Goal: Task Accomplishment & Management: Manage account settings

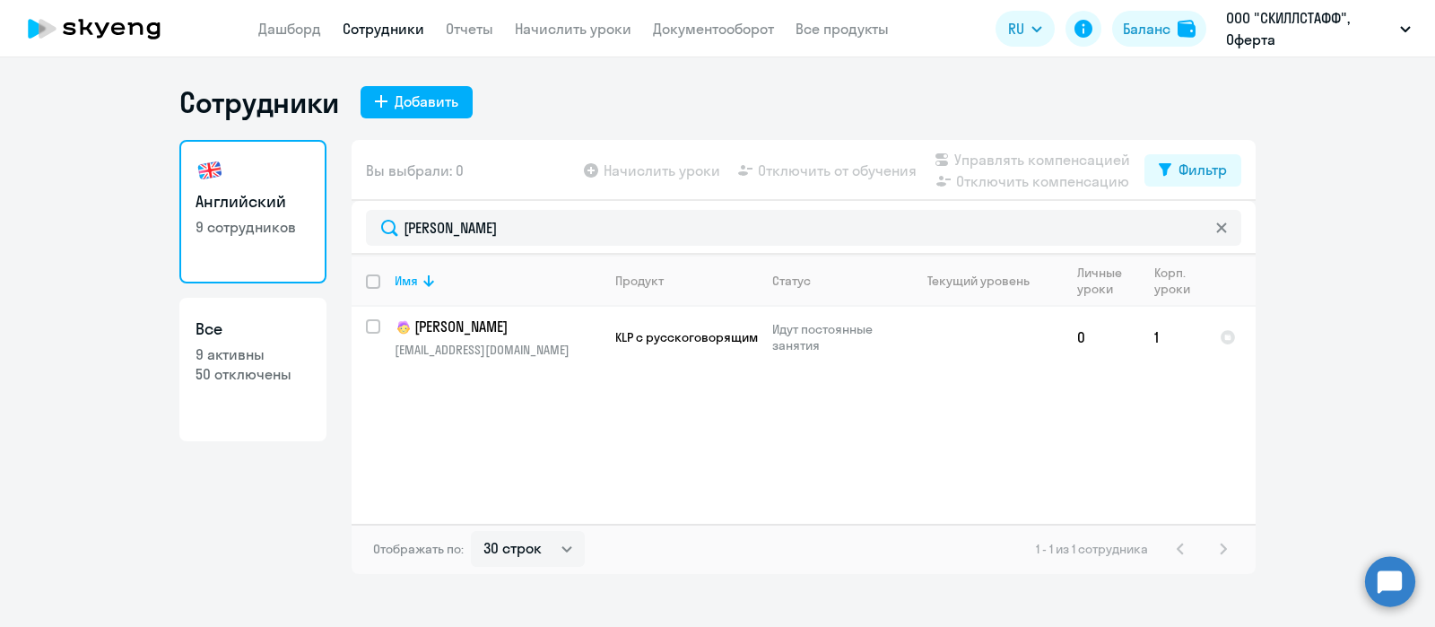
select select "30"
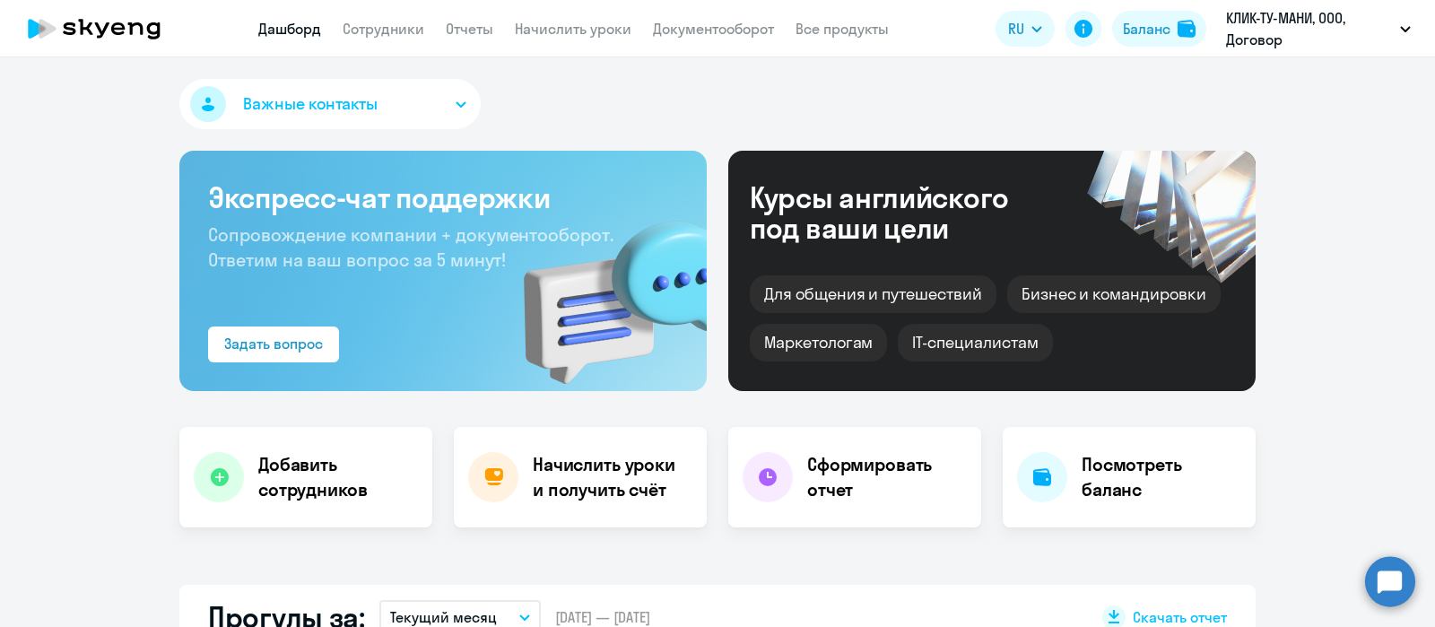
select select "30"
click at [373, 19] on app-menu-item-link "Сотрудники" at bounding box center [384, 29] width 82 height 22
click at [368, 29] on link "Сотрудники" at bounding box center [384, 29] width 82 height 18
select select "30"
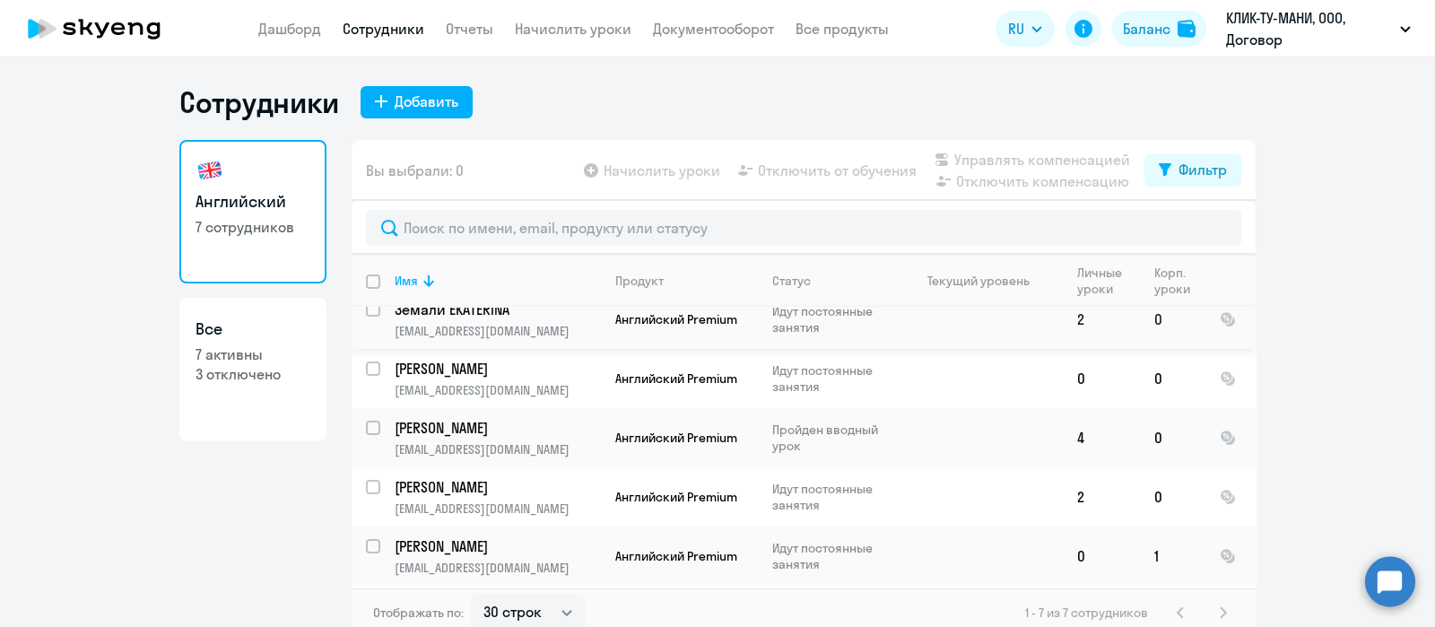
scroll to position [111, 0]
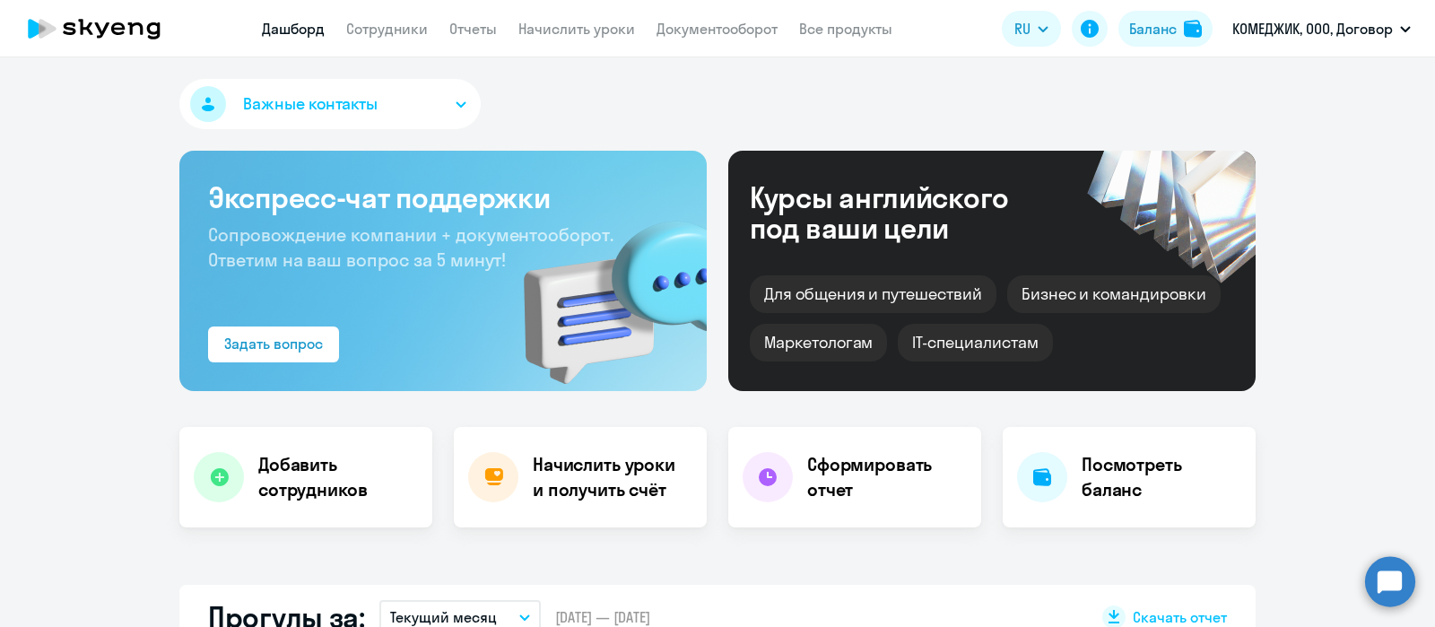
click at [392, 20] on link "Сотрудники" at bounding box center [387, 29] width 82 height 18
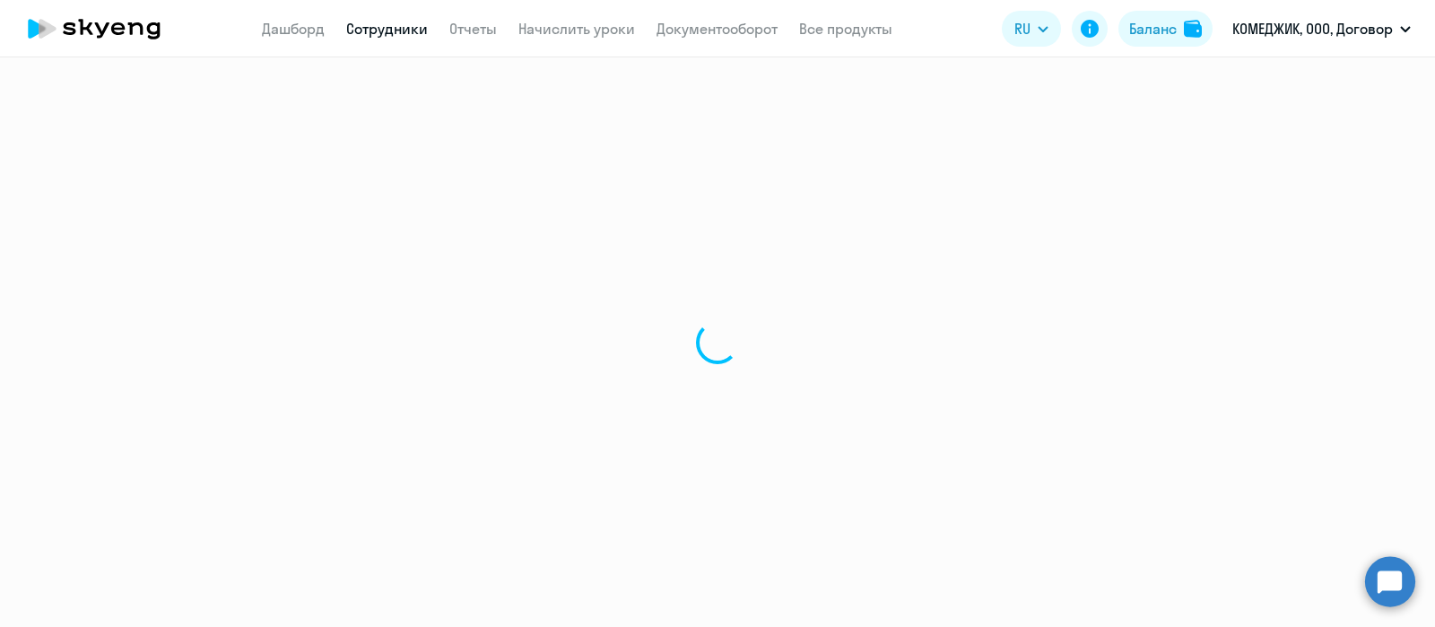
select select "30"
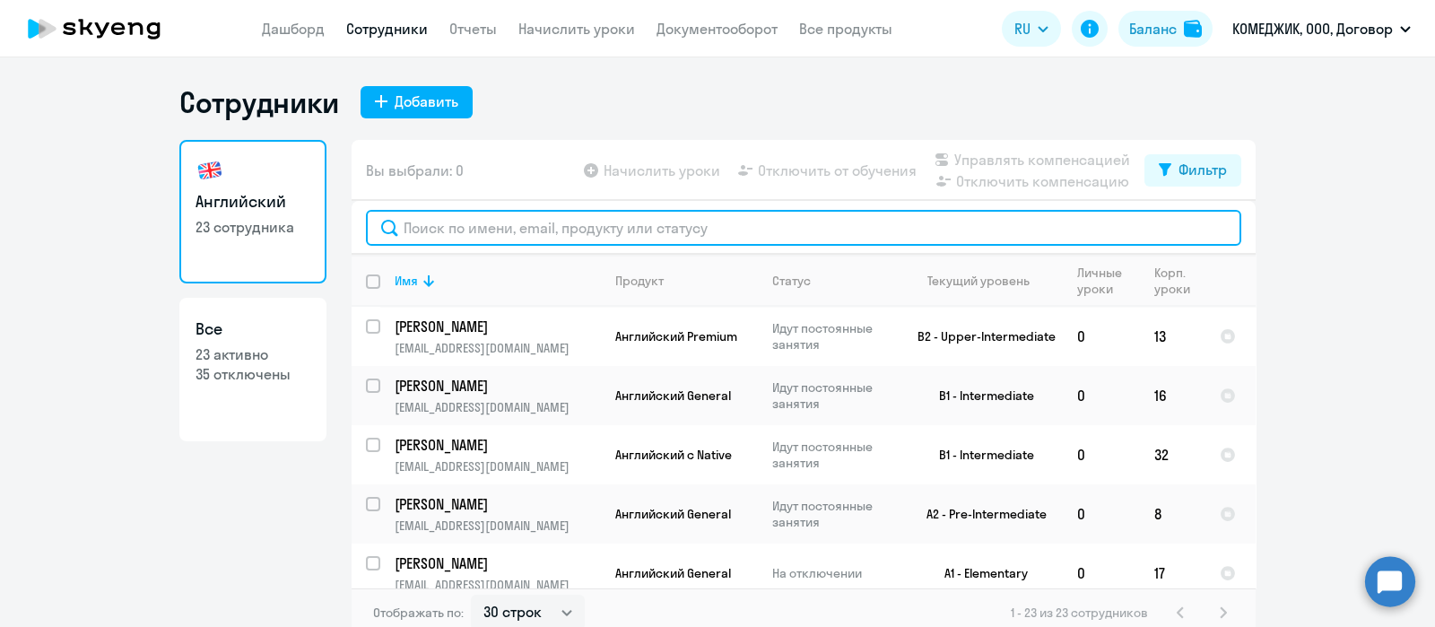
click at [547, 222] on input "text" at bounding box center [803, 228] width 875 height 36
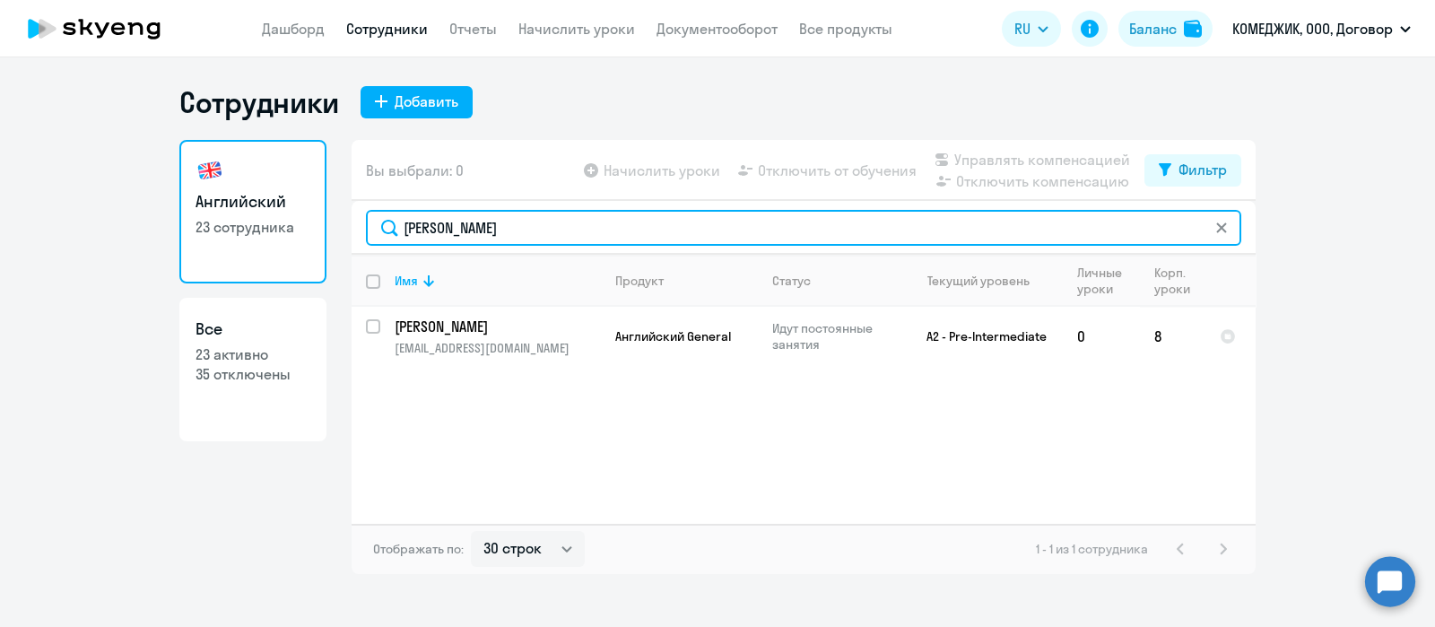
drag, startPoint x: 386, startPoint y: 224, endPoint x: 242, endPoint y: 224, distance: 144.4
click at [247, 224] on div "Английский 23 сотрудника Все 23 активно 35 отключены Вы выбрали: 0 Начислить ур…" at bounding box center [717, 357] width 1076 height 434
drag, startPoint x: 474, startPoint y: 225, endPoint x: 315, endPoint y: 220, distance: 159.7
click at [322, 225] on div "Английский 23 сотрудника Все 23 активно 35 отключены Вы выбрали: 0 Начислить ур…" at bounding box center [717, 357] width 1076 height 434
drag, startPoint x: 475, startPoint y: 230, endPoint x: 361, endPoint y: 228, distance: 113.9
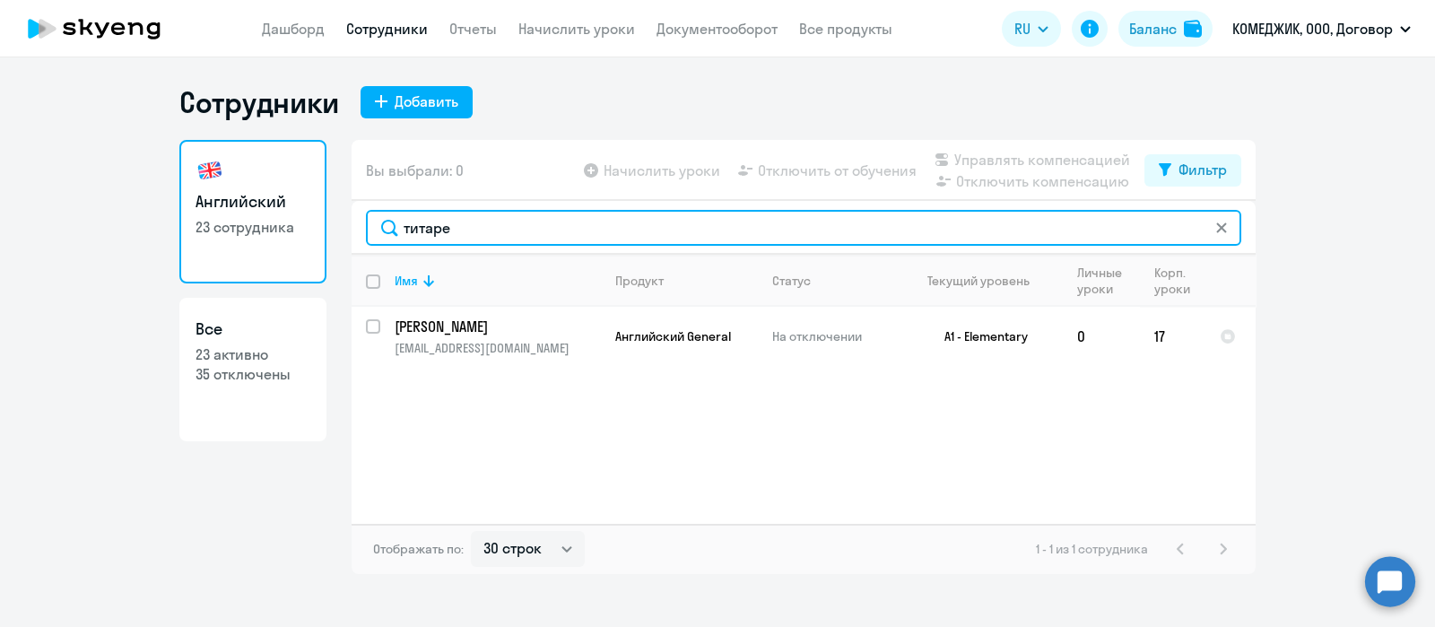
click at [361, 228] on div "титаре" at bounding box center [803, 228] width 904 height 54
type input "черн"
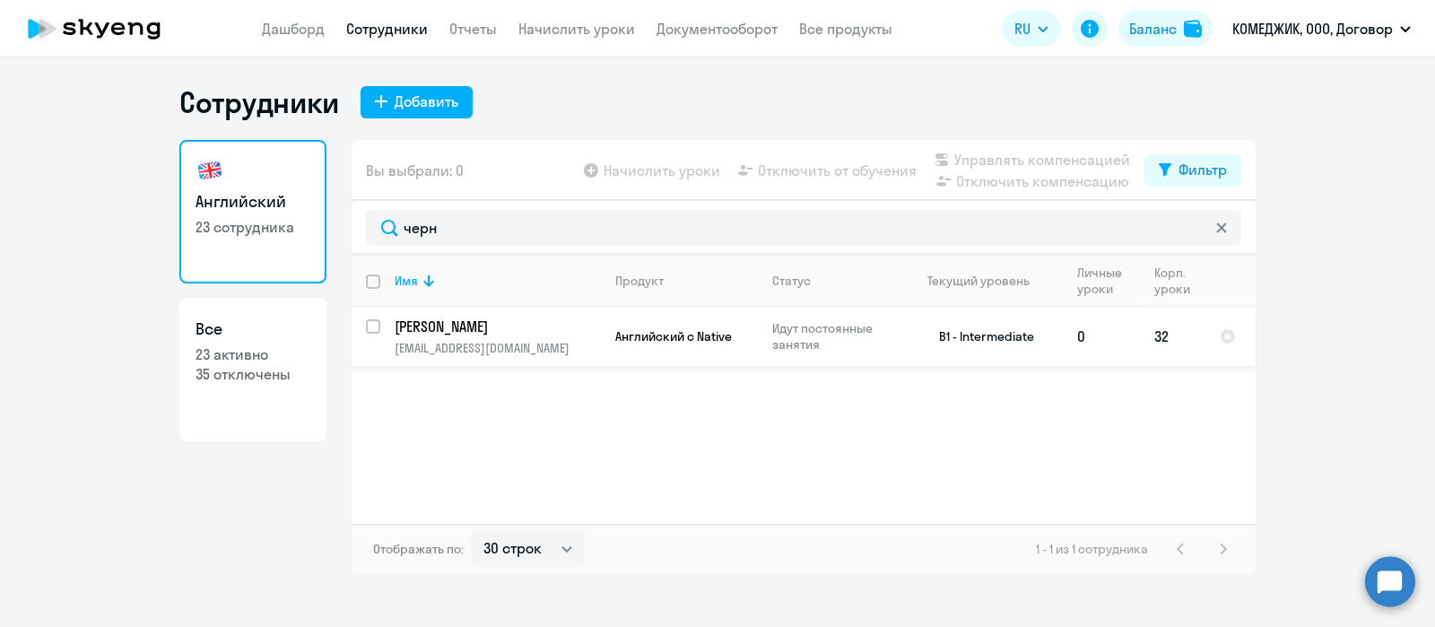
click at [474, 326] on p "[PERSON_NAME]" at bounding box center [496, 327] width 203 height 20
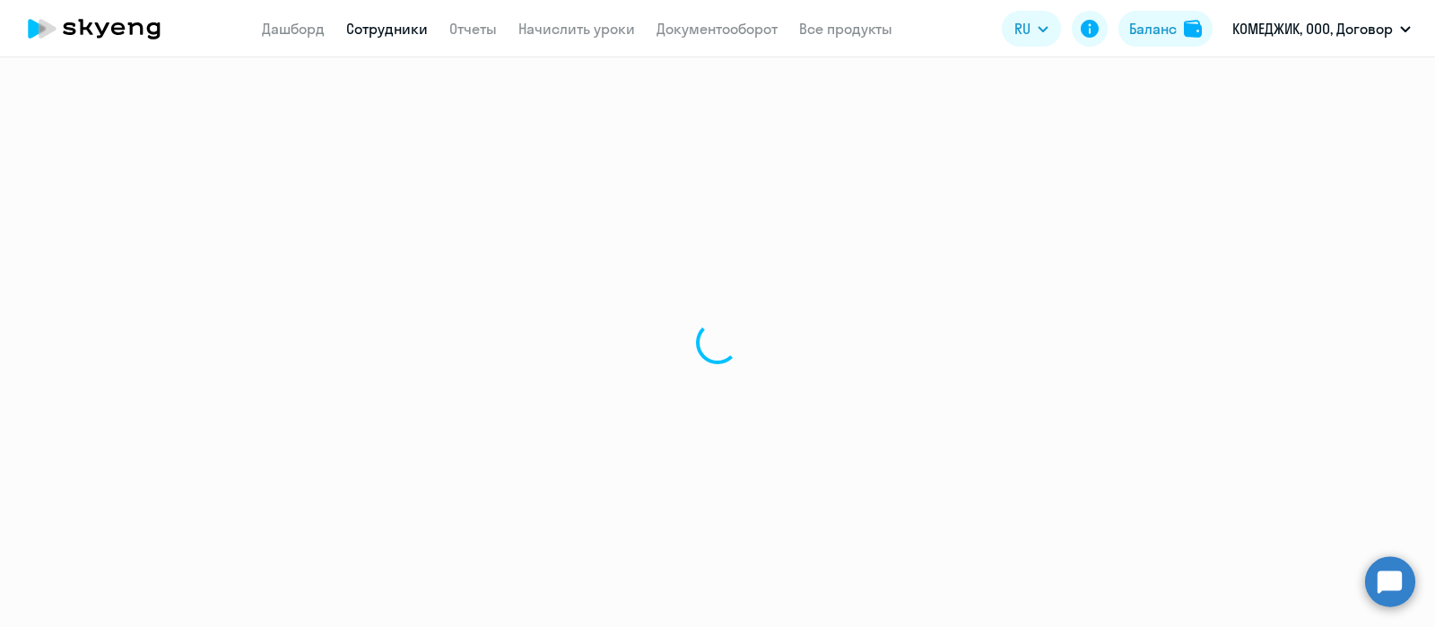
select select "english"
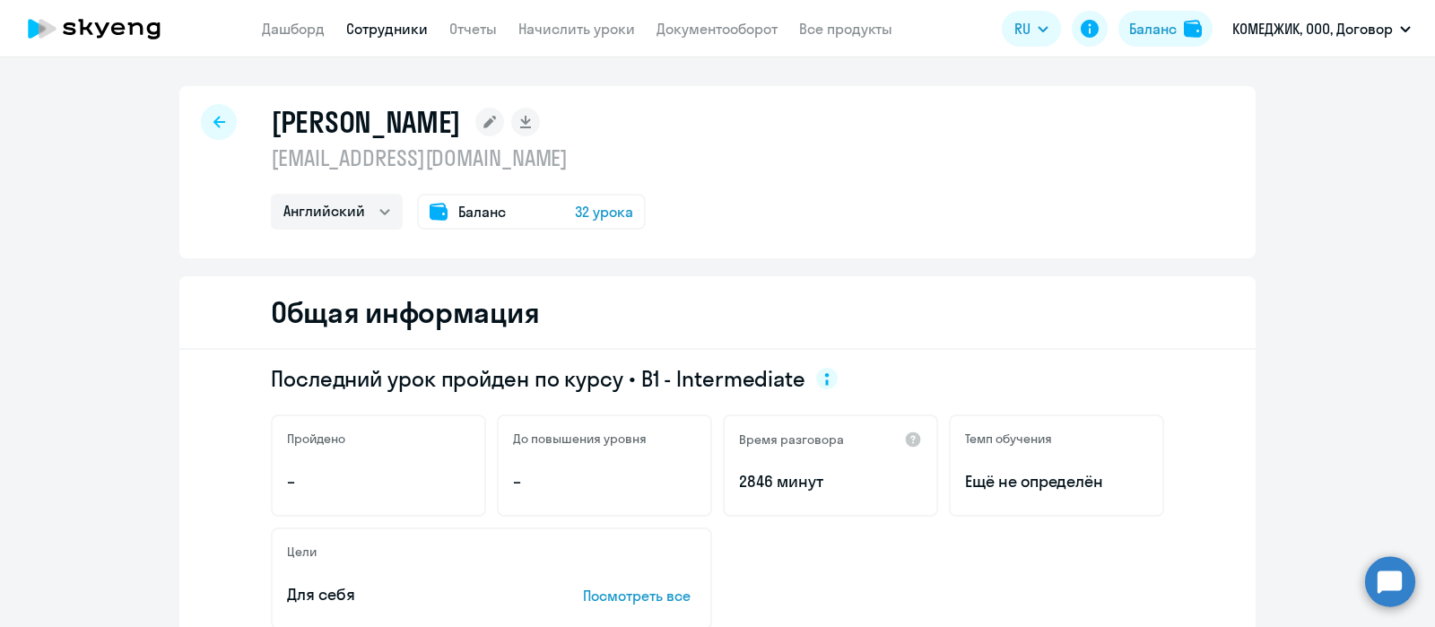
click at [213, 117] on icon at bounding box center [219, 122] width 12 height 13
select select "30"
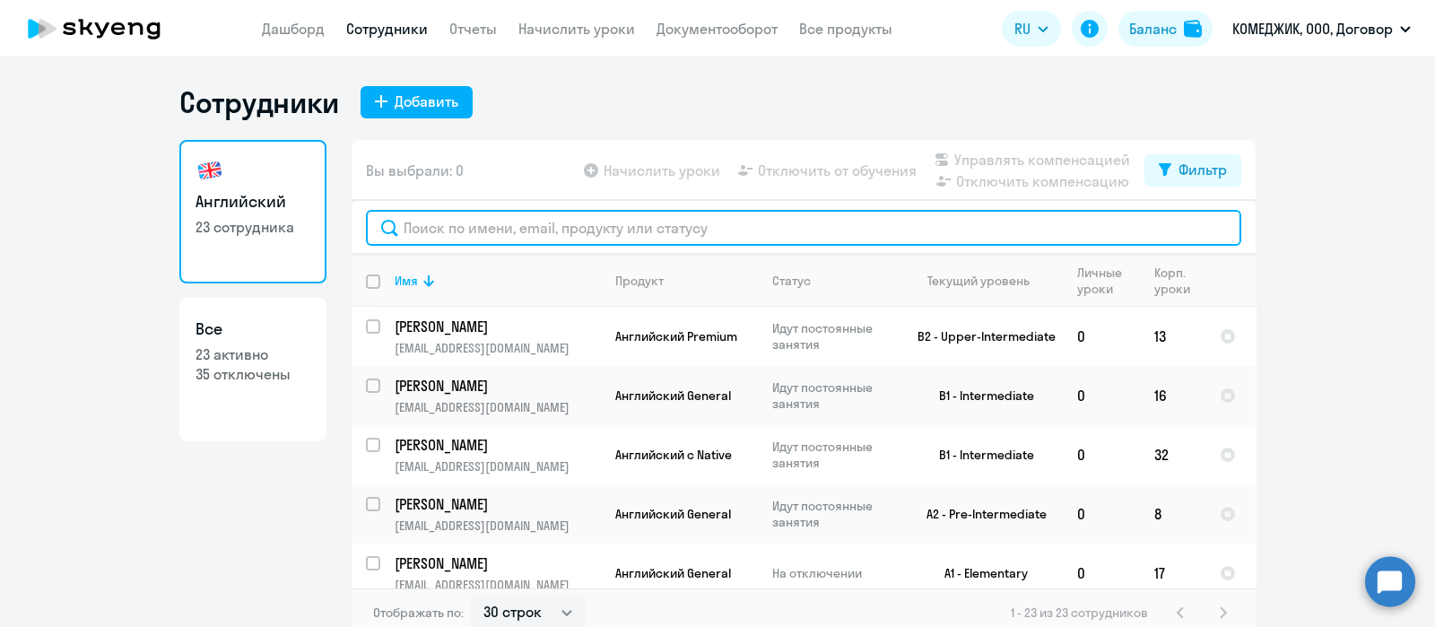
click at [520, 230] on input "text" at bounding box center [803, 228] width 875 height 36
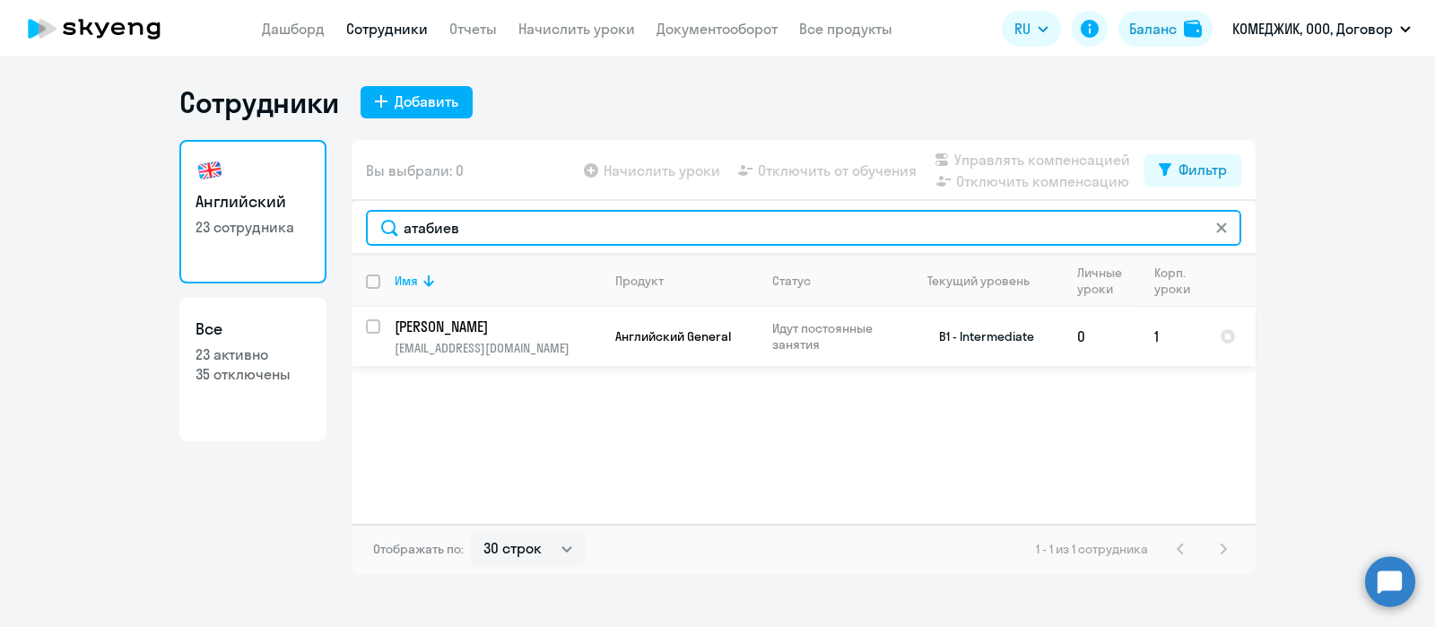
type input "атабиев"
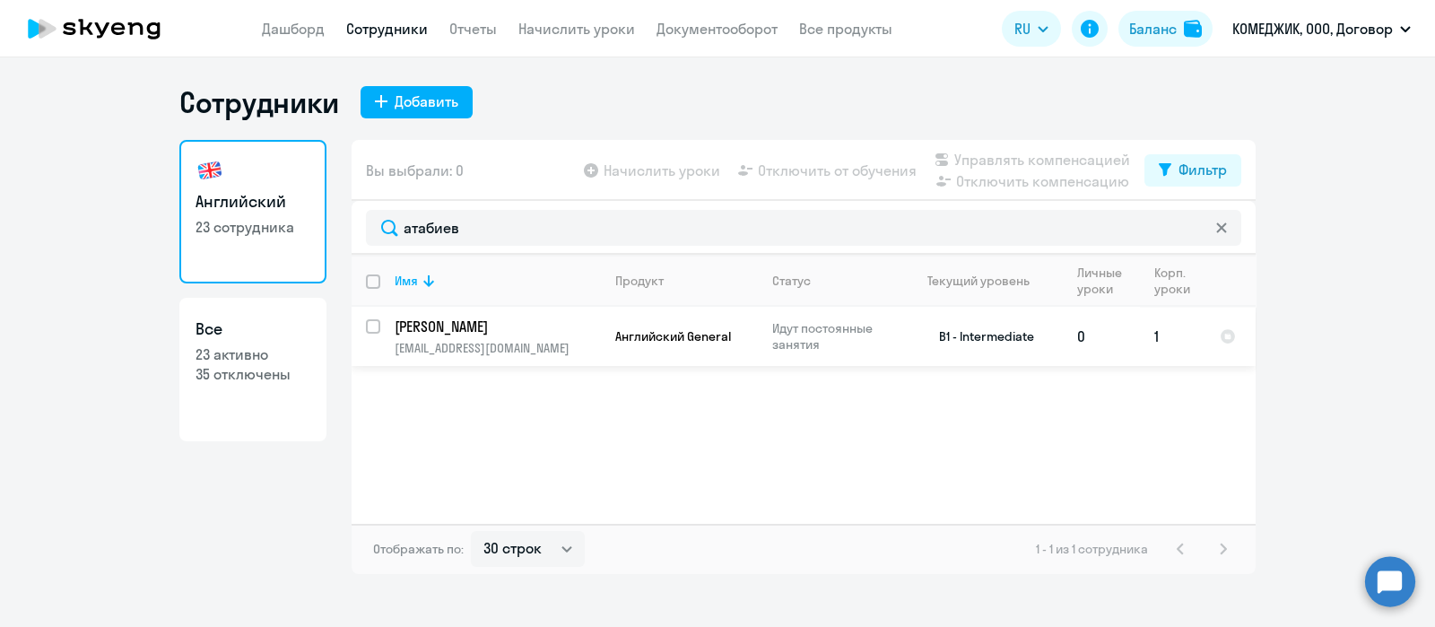
click at [377, 324] on input "select row 22379765" at bounding box center [384, 337] width 36 height 36
checkbox input "true"
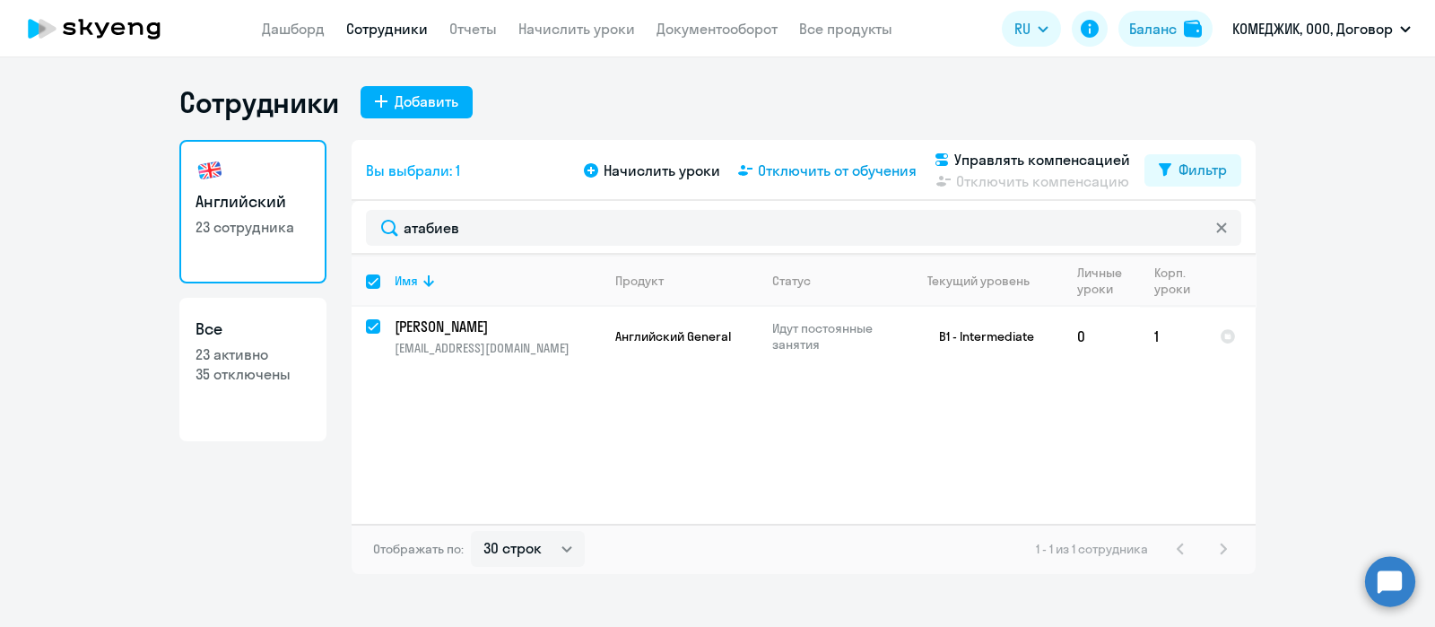
click at [821, 170] on span "Отключить от обучения" at bounding box center [837, 171] width 159 height 22
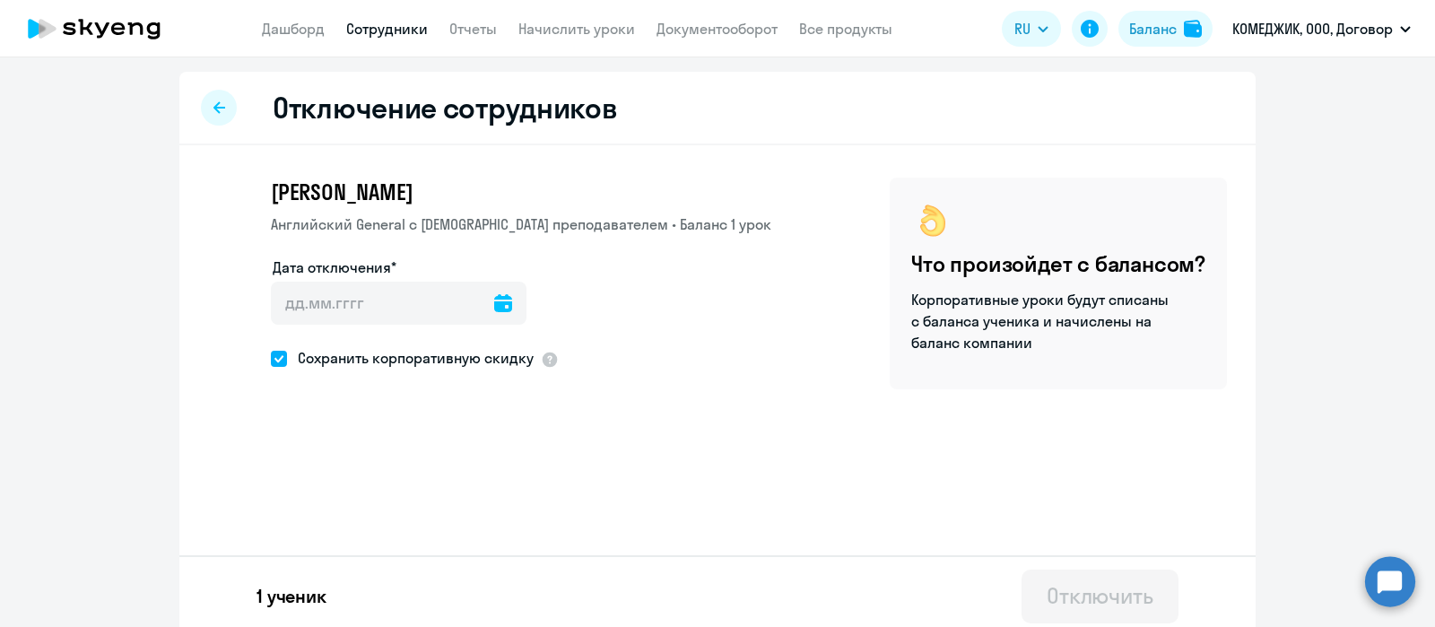
click at [494, 308] on icon at bounding box center [503, 303] width 18 height 18
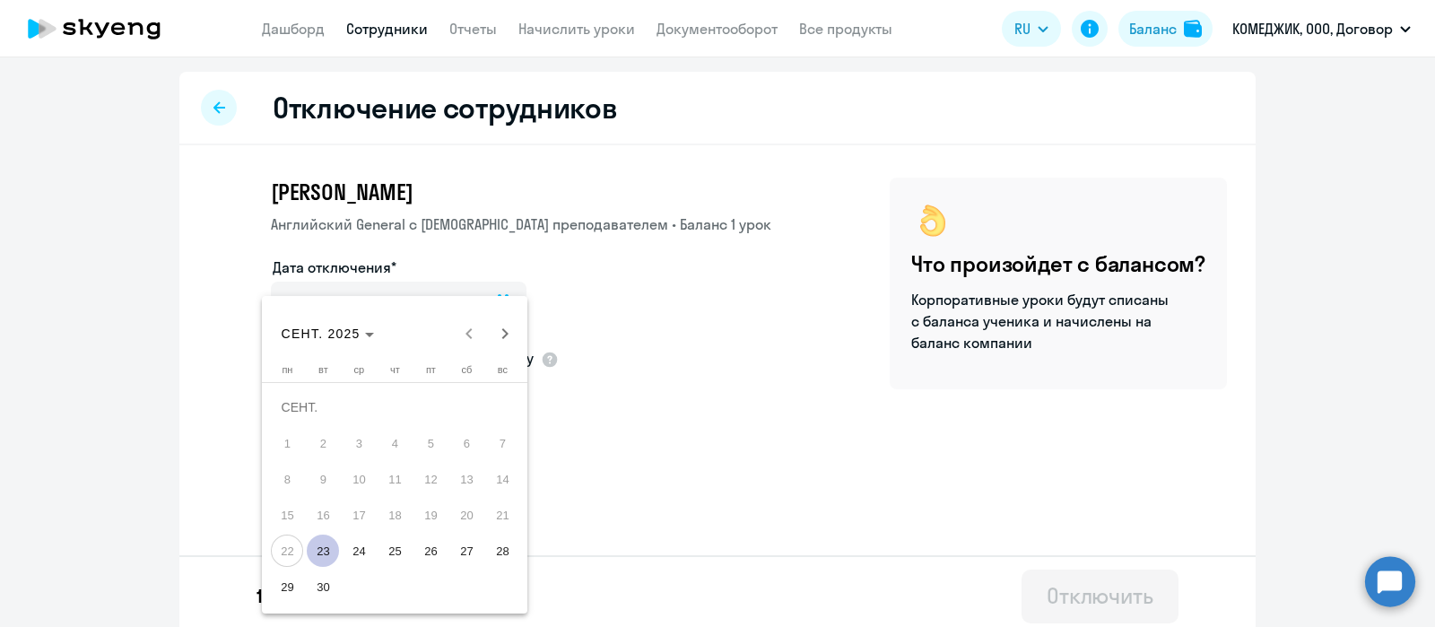
click at [316, 551] on span "23" at bounding box center [323, 550] width 32 height 32
type input "[DATE]"
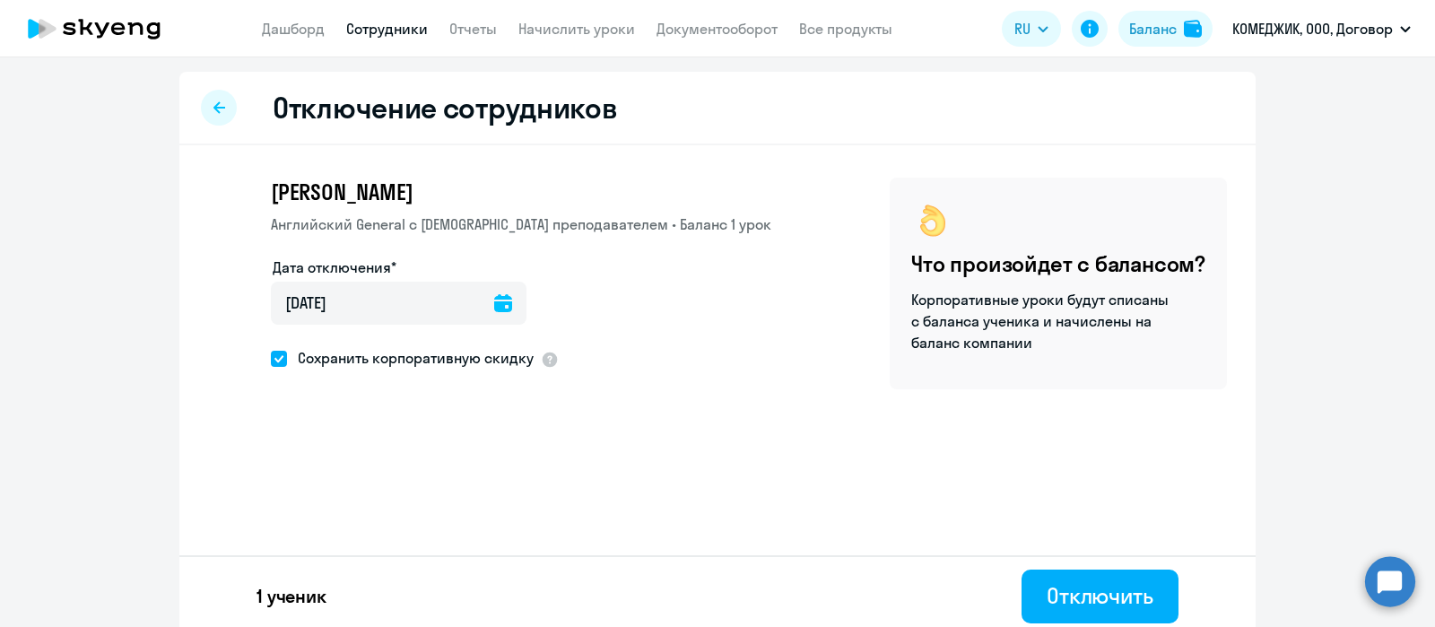
scroll to position [9, 0]
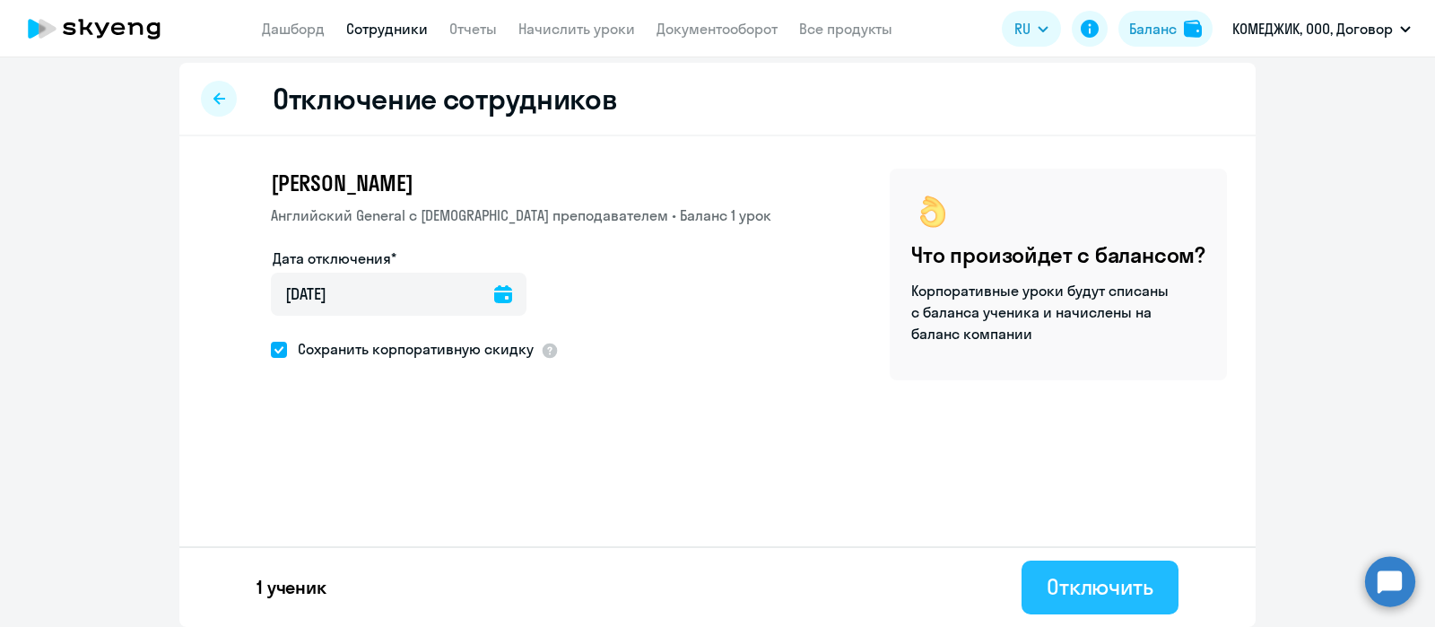
click at [1081, 582] on div "Отключить" at bounding box center [1099, 586] width 107 height 29
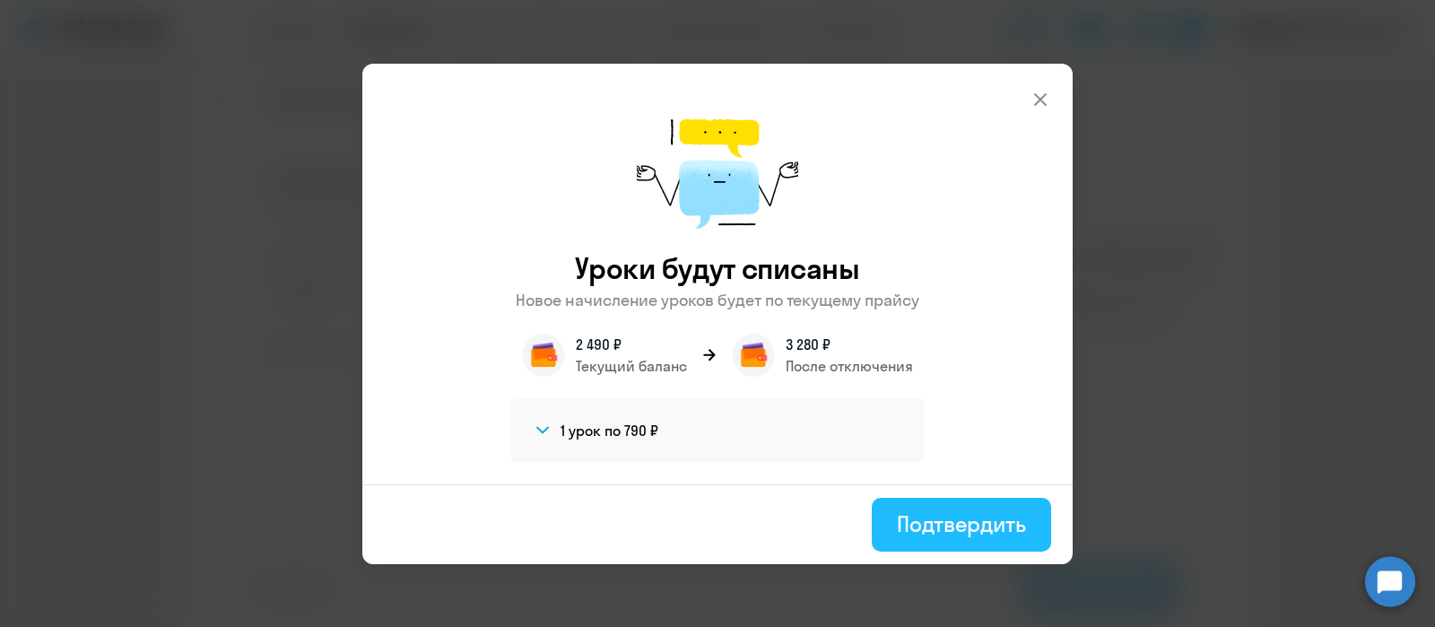
click at [955, 522] on div "Подтвердить" at bounding box center [961, 523] width 129 height 29
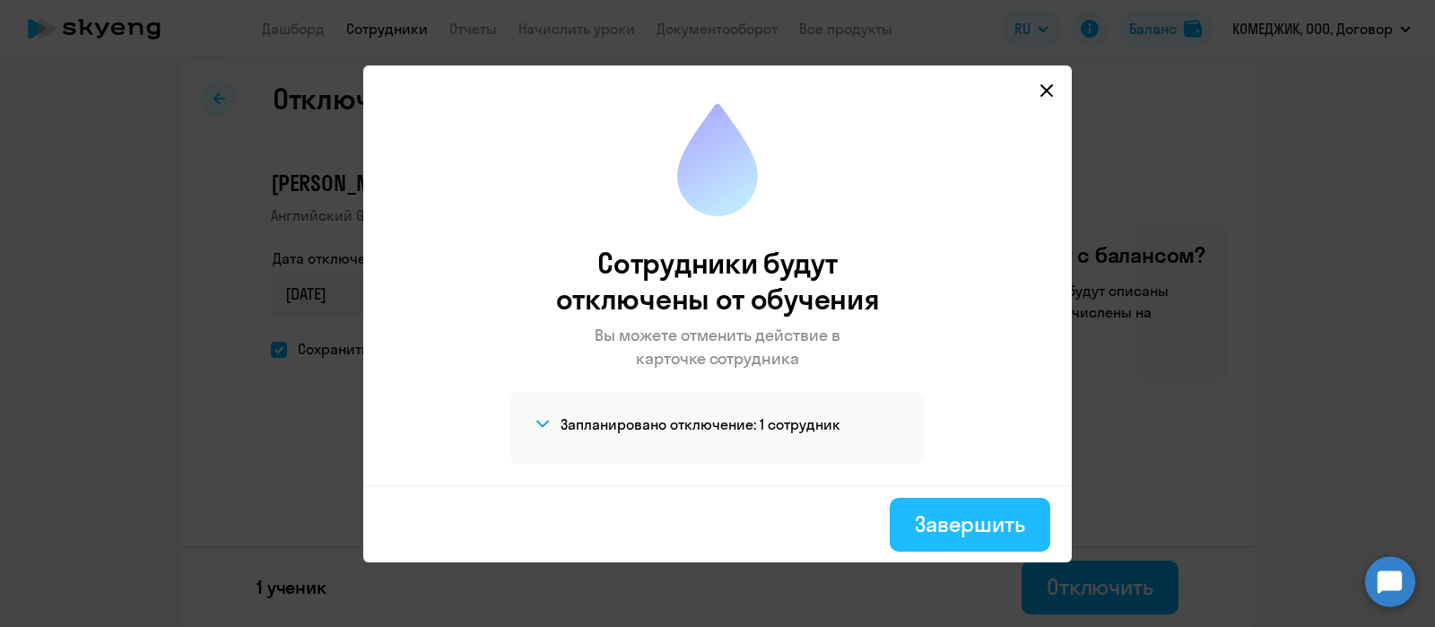
click at [983, 524] on div "Завершить" at bounding box center [970, 523] width 110 height 29
select select "30"
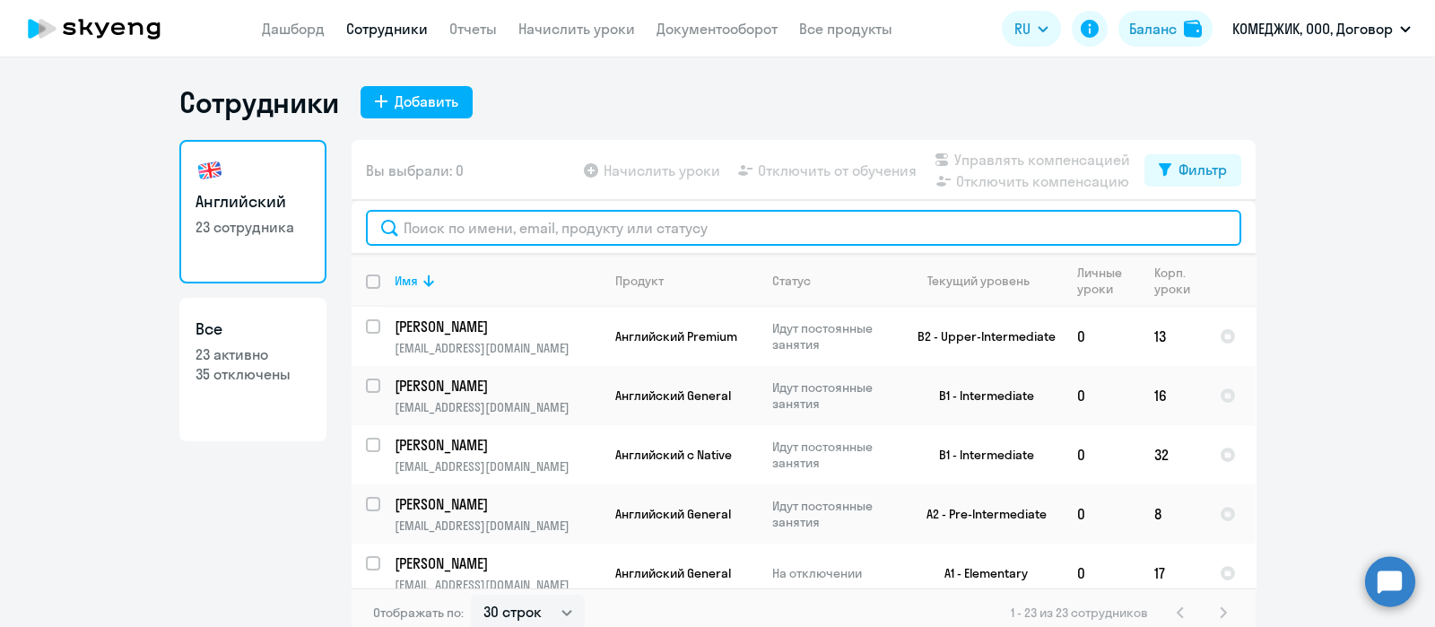
click at [542, 241] on input "text" at bounding box center [803, 228] width 875 height 36
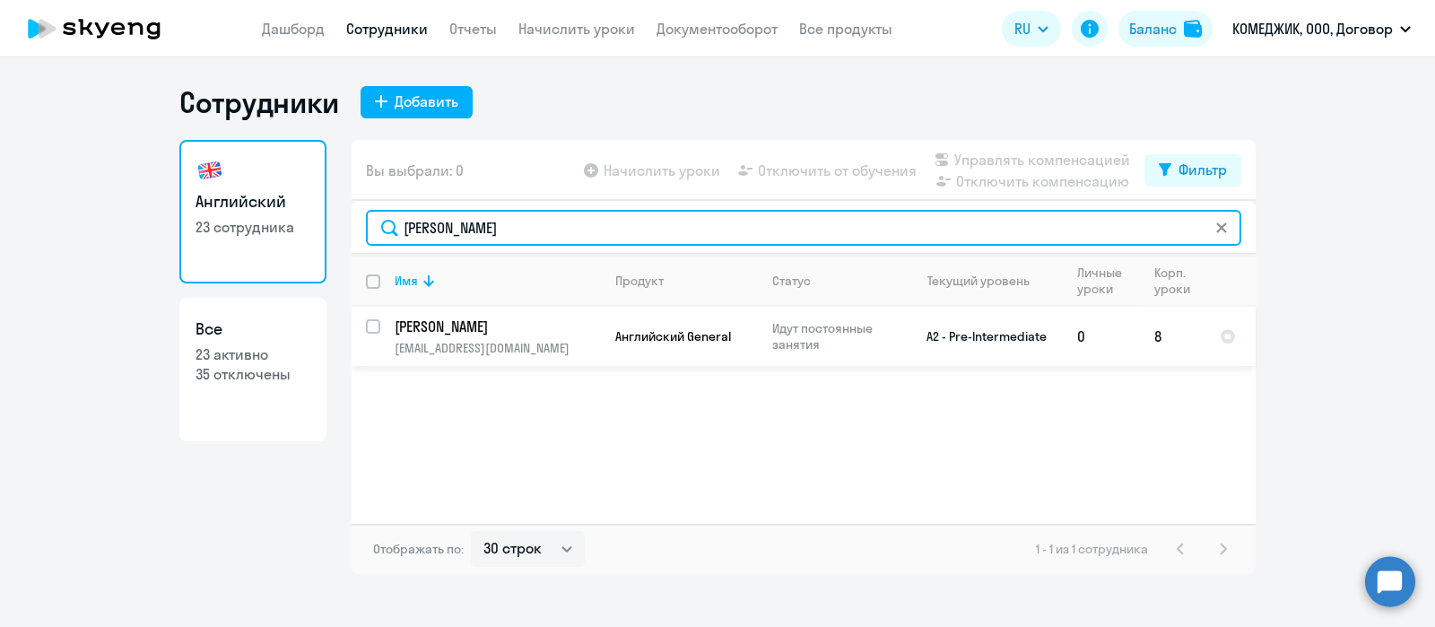
type input "[PERSON_NAME]"
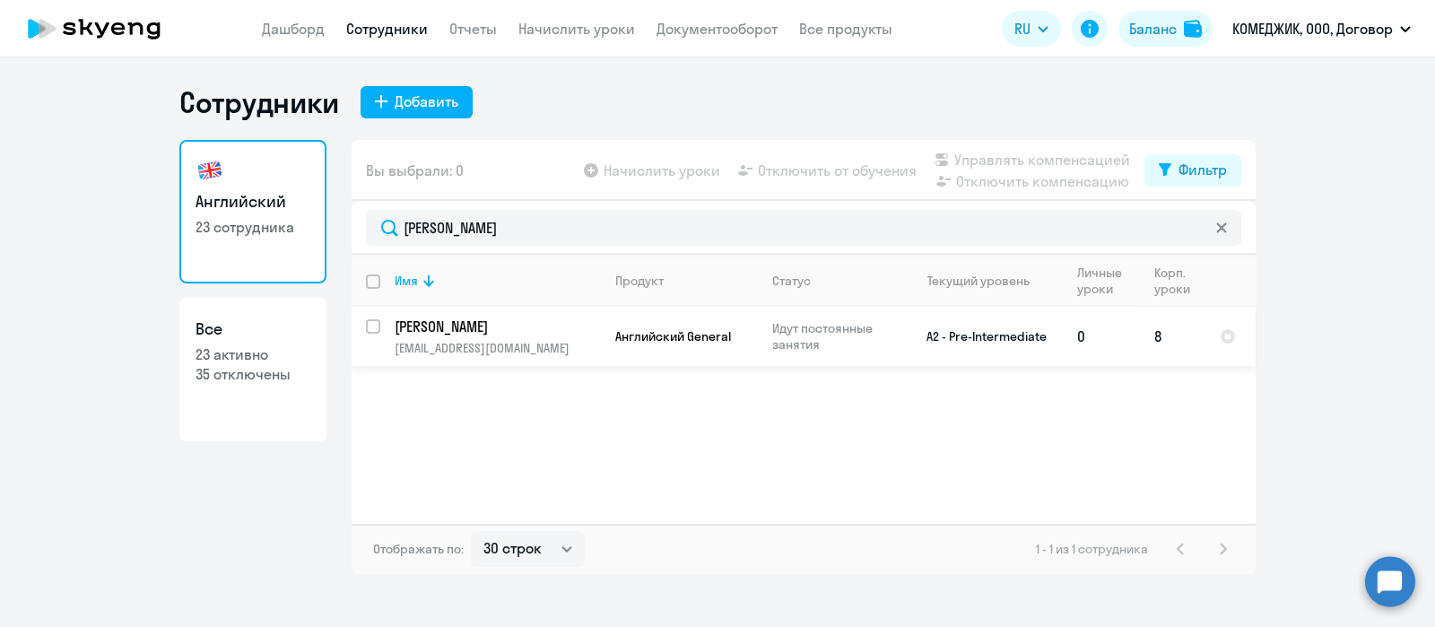
click at [372, 325] on input "select row 21514632" at bounding box center [384, 337] width 36 height 36
checkbox input "true"
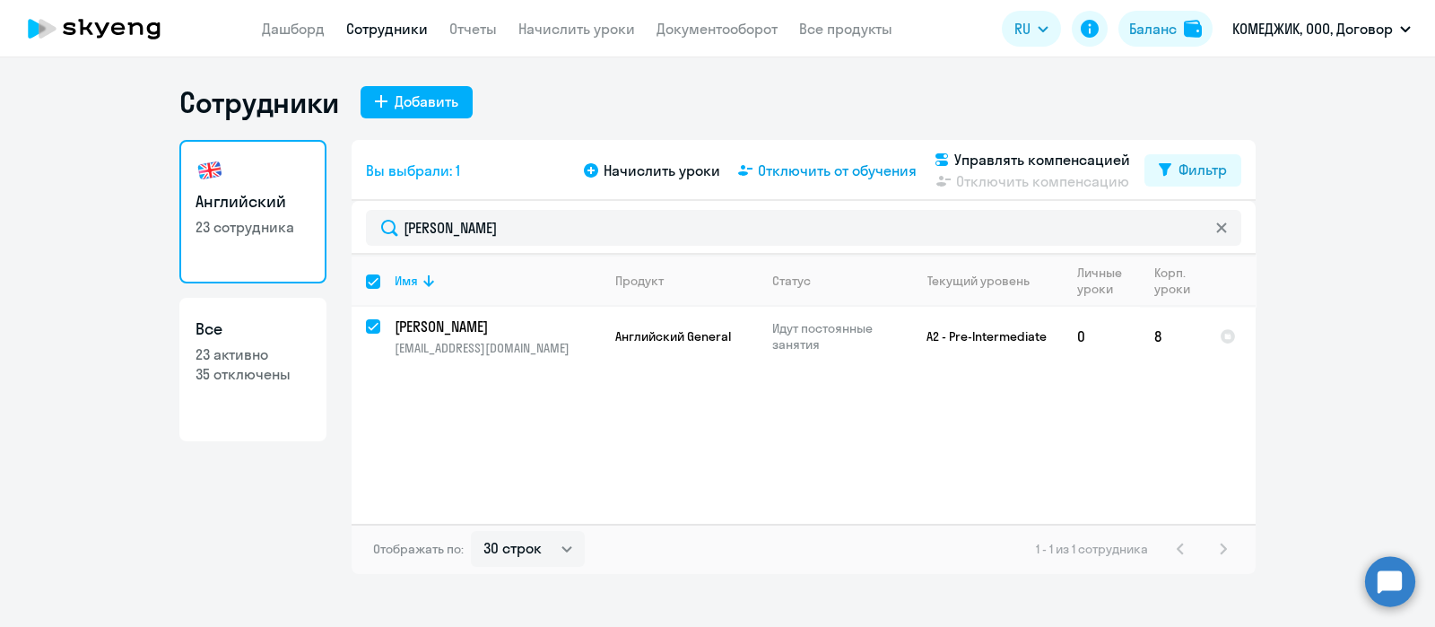
click at [831, 174] on span "Отключить от обучения" at bounding box center [837, 171] width 159 height 22
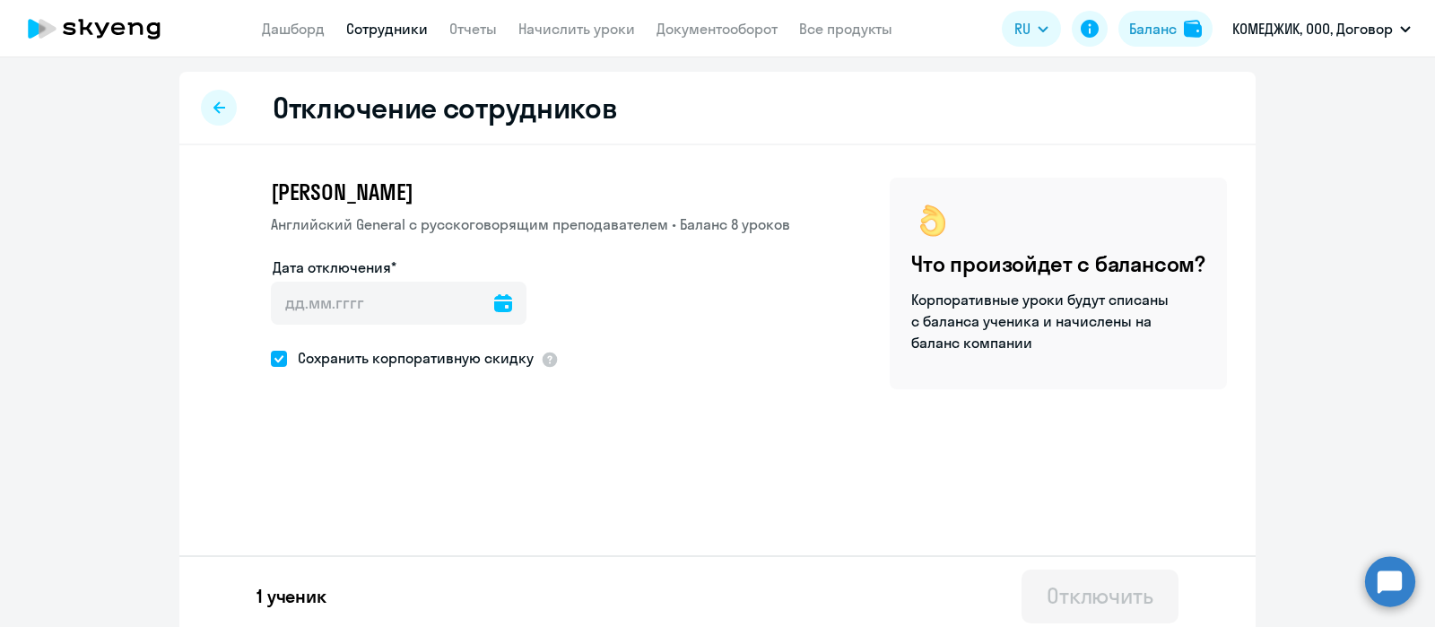
click at [494, 305] on icon at bounding box center [503, 303] width 18 height 18
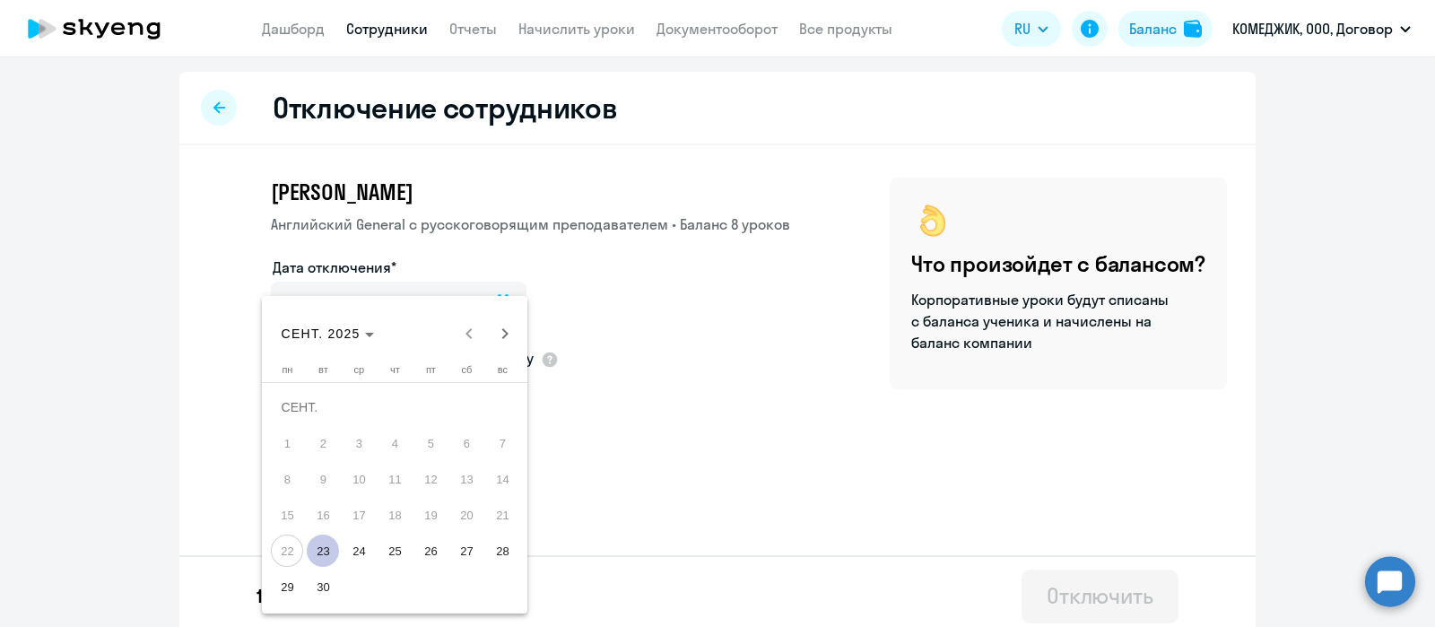
click at [322, 548] on span "23" at bounding box center [323, 550] width 32 height 32
type input "[DATE]"
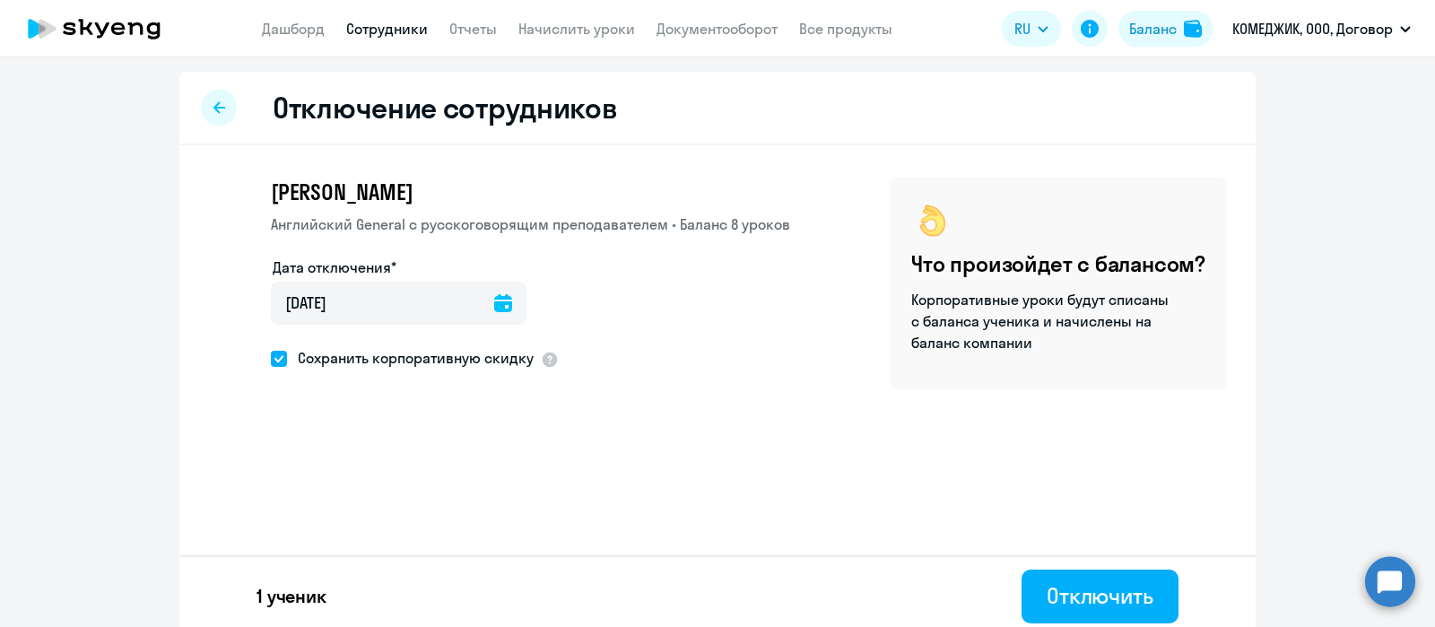
scroll to position [9, 0]
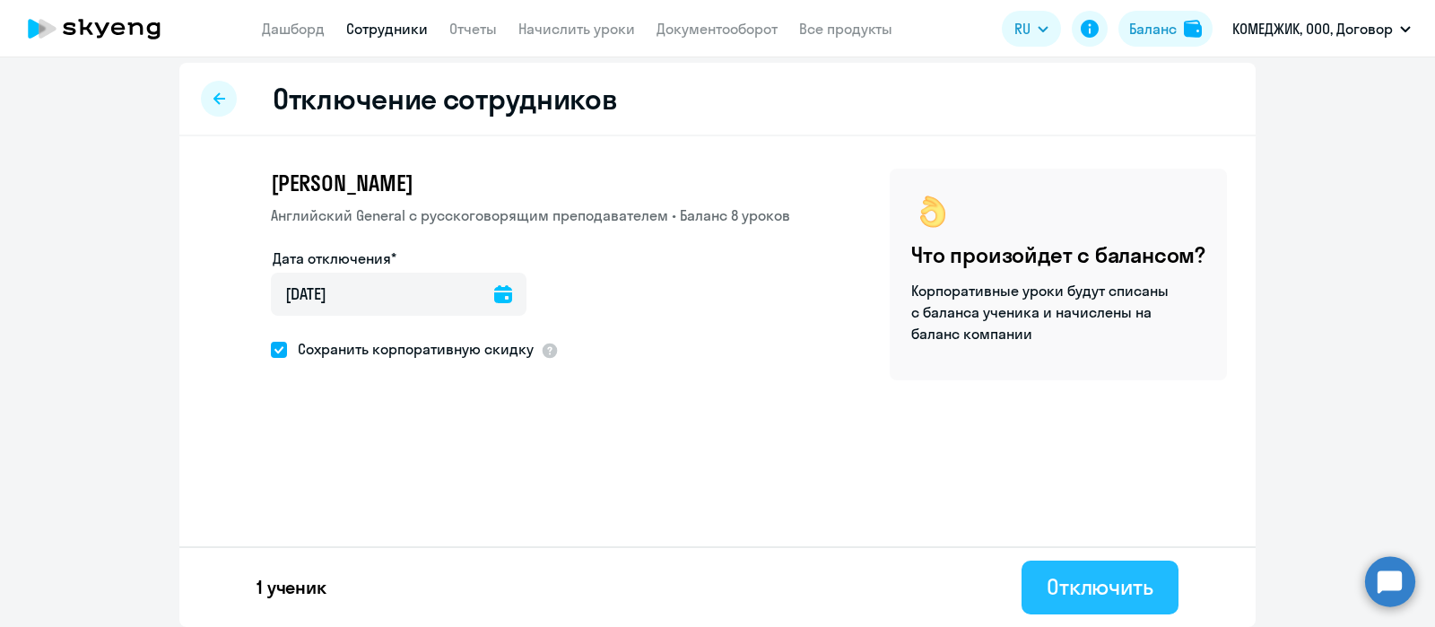
click at [1092, 583] on div "Отключить" at bounding box center [1099, 586] width 107 height 29
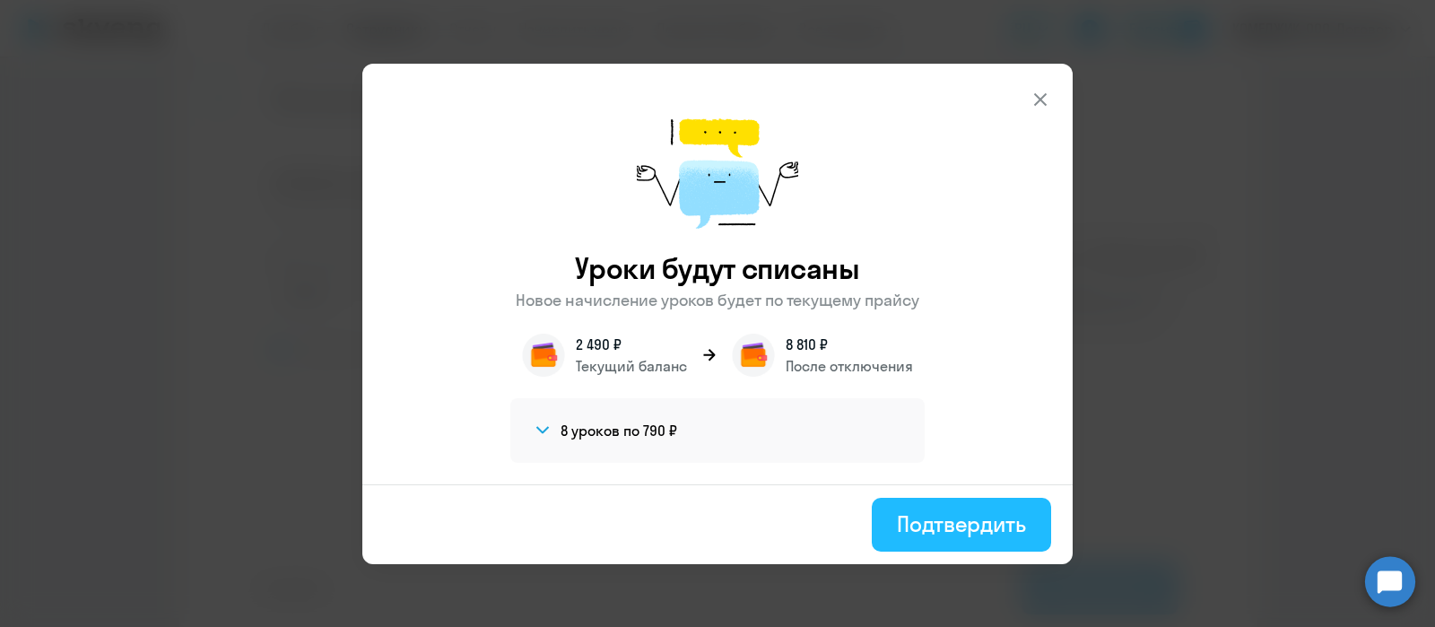
click at [977, 525] on div "Подтвердить" at bounding box center [961, 523] width 129 height 29
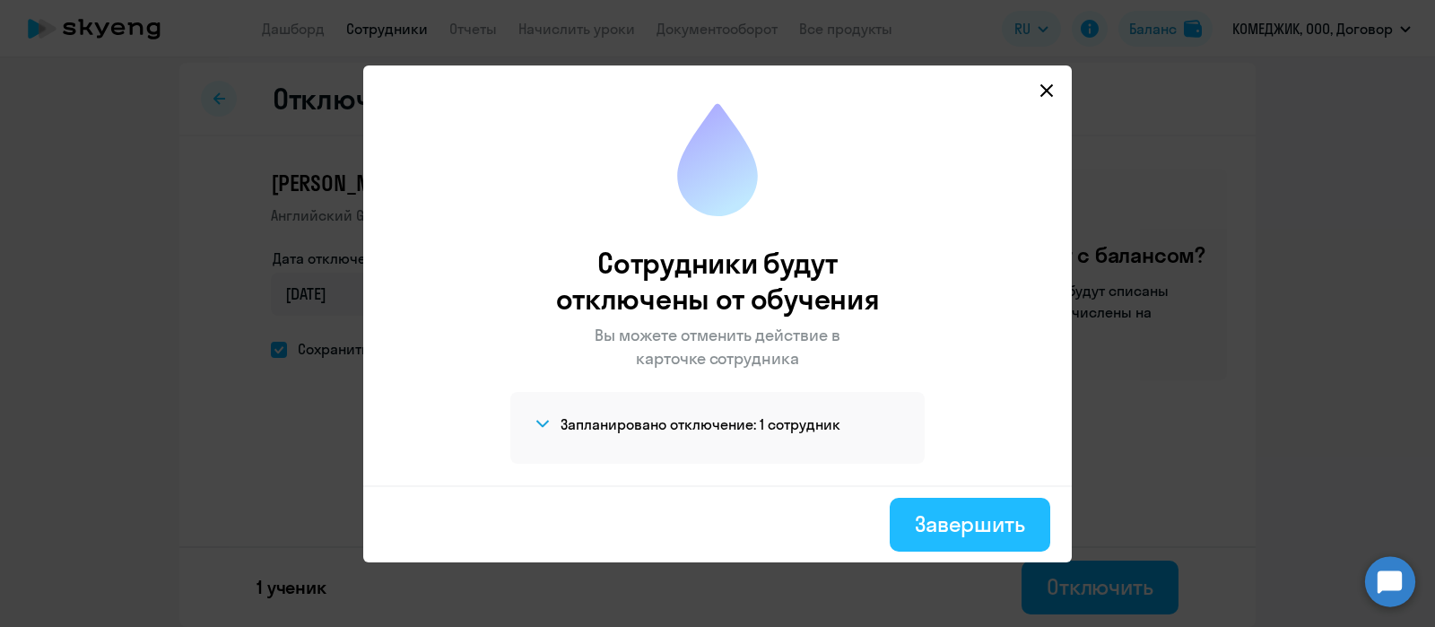
click at [952, 513] on div "Завершить" at bounding box center [970, 523] width 110 height 29
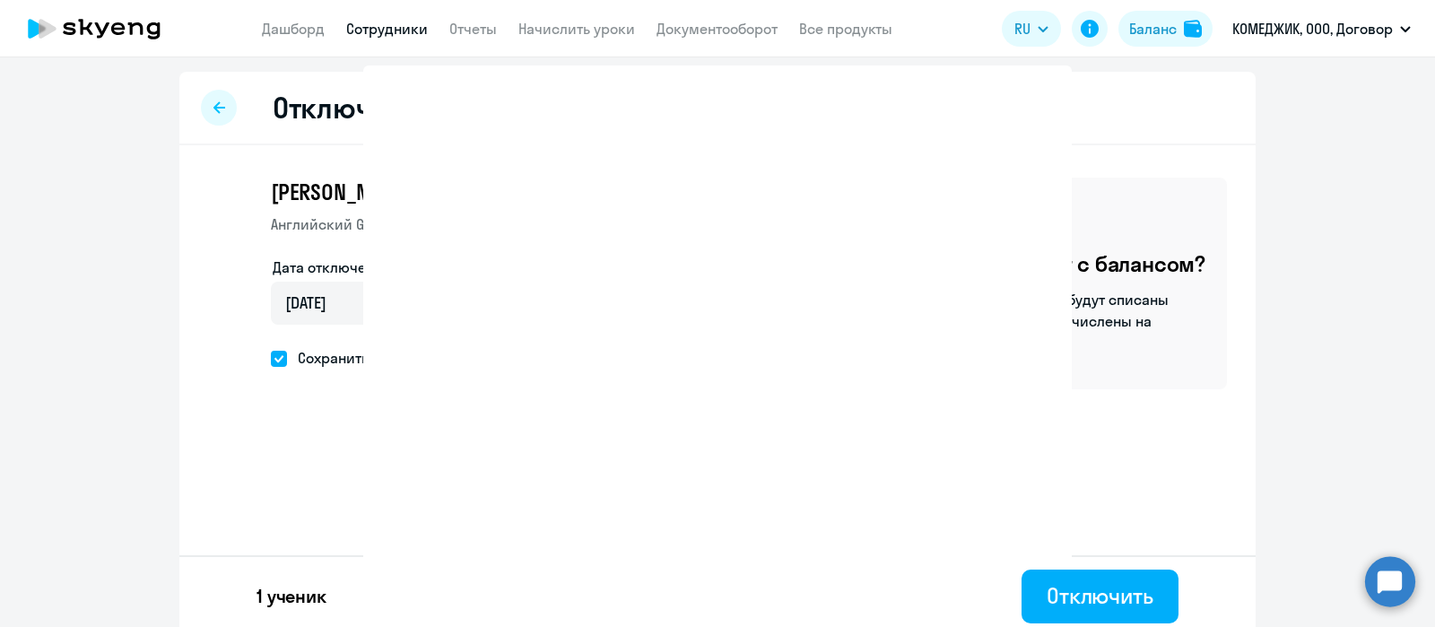
select select "30"
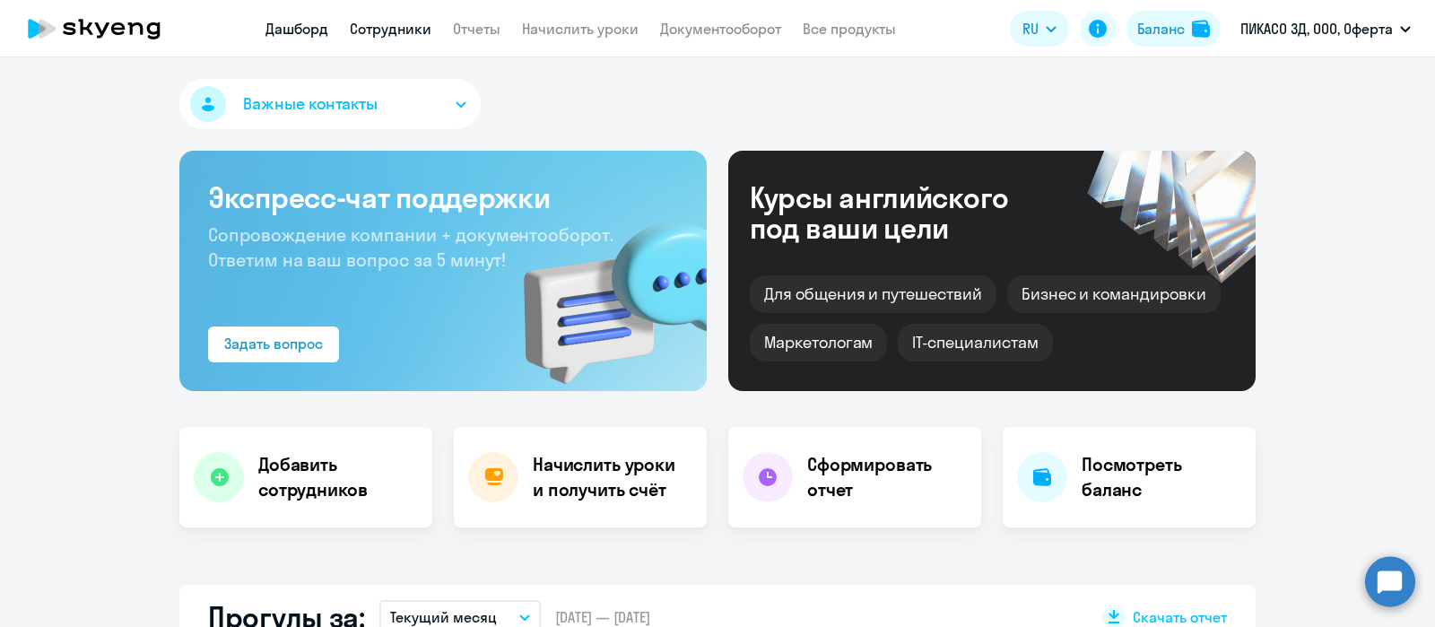
click at [390, 28] on link "Сотрудники" at bounding box center [391, 29] width 82 height 18
select select "30"
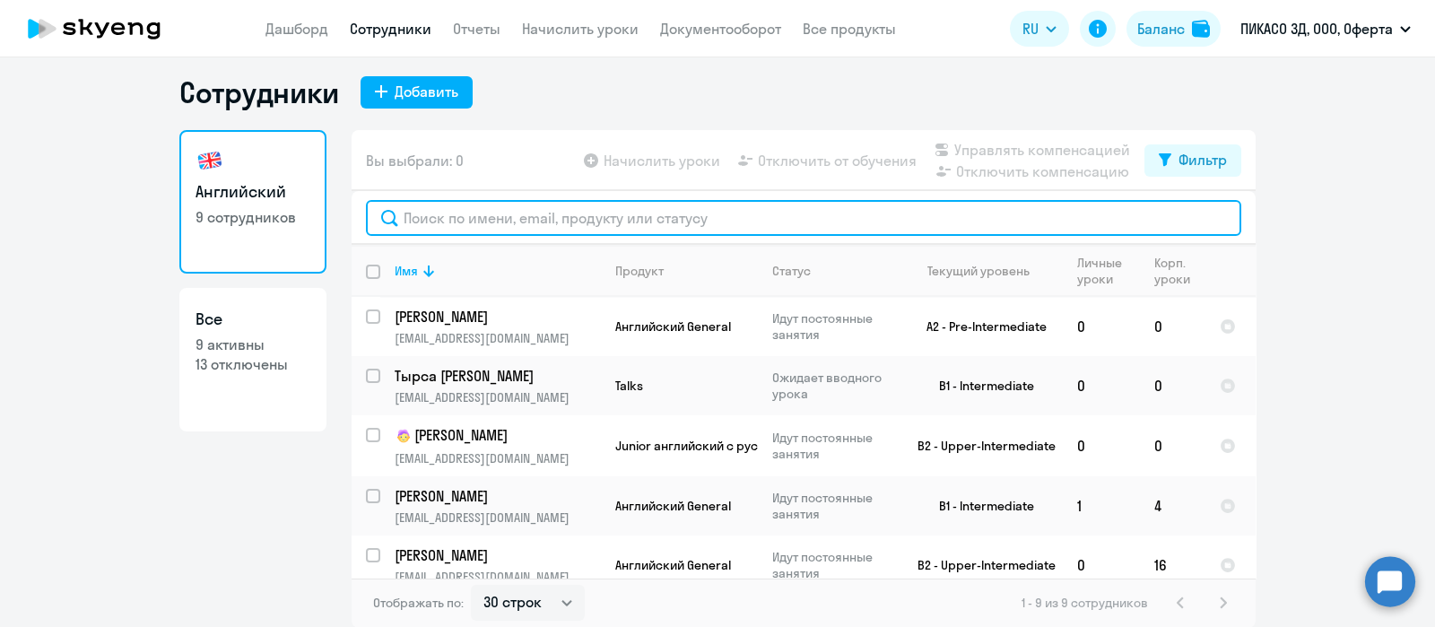
click at [547, 217] on input "text" at bounding box center [803, 218] width 875 height 36
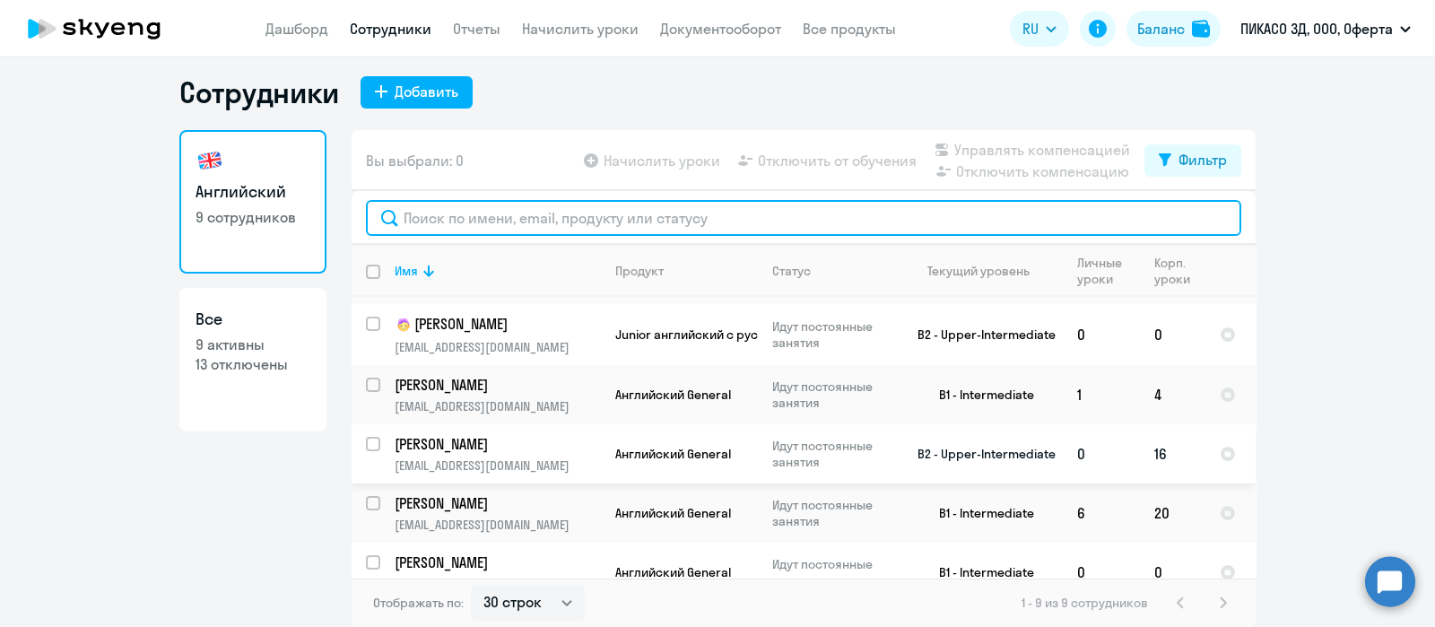
scroll to position [292, 0]
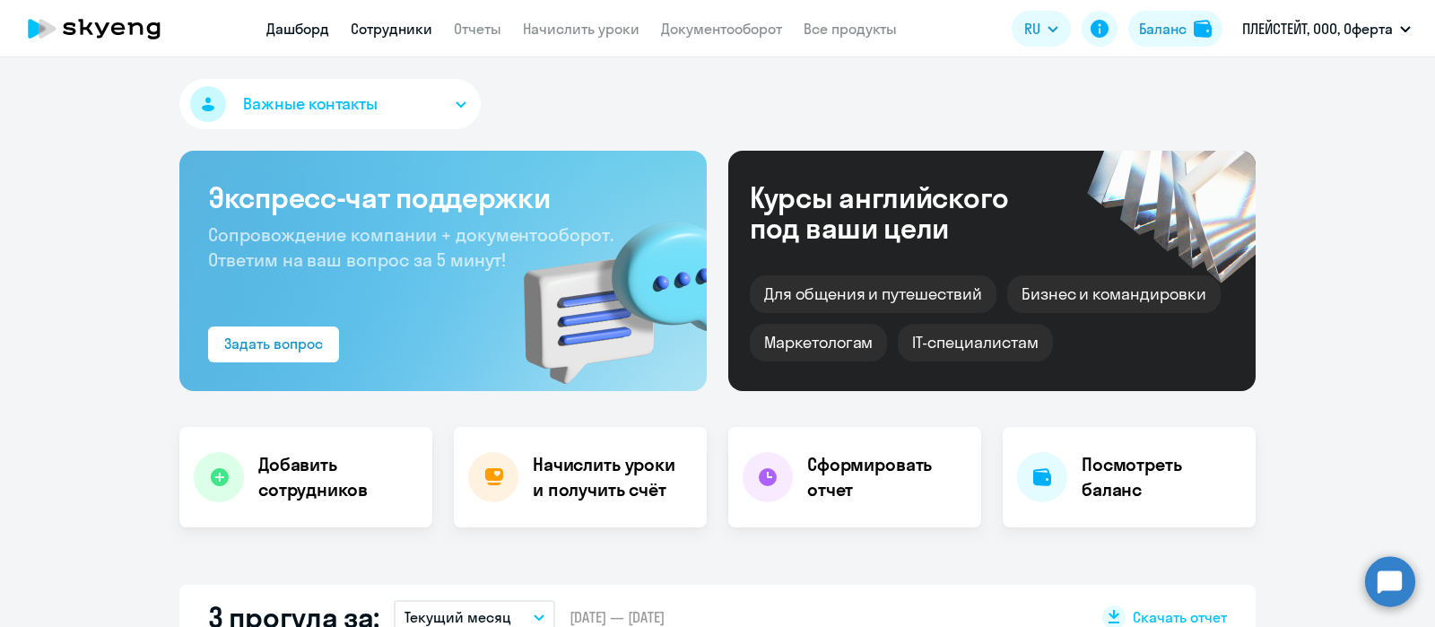
drag, startPoint x: 403, startPoint y: 29, endPoint x: 412, endPoint y: 35, distance: 10.9
click at [403, 29] on link "Сотрудники" at bounding box center [392, 29] width 82 height 18
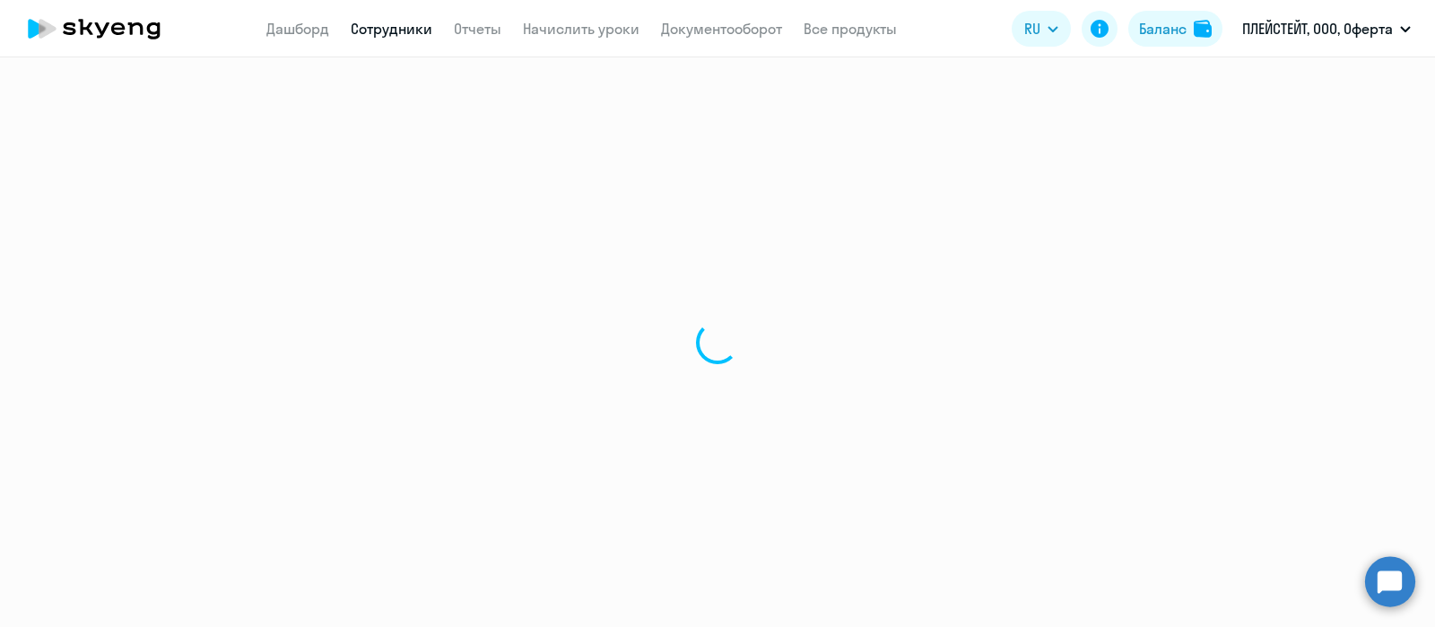
select select "30"
